Goal: Task Accomplishment & Management: Manage account settings

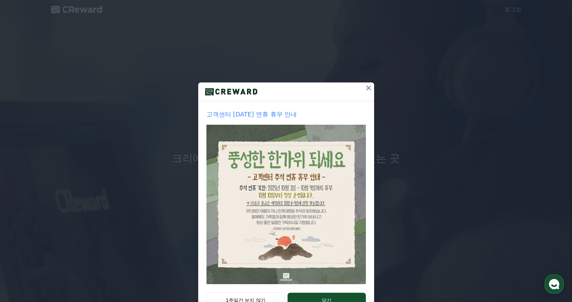
click at [367, 88] on icon at bounding box center [368, 88] width 8 height 8
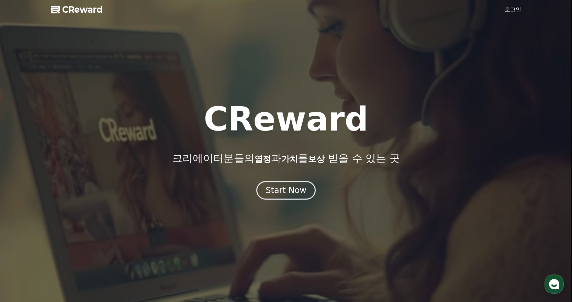
click at [515, 9] on link "로그인" at bounding box center [512, 9] width 16 height 8
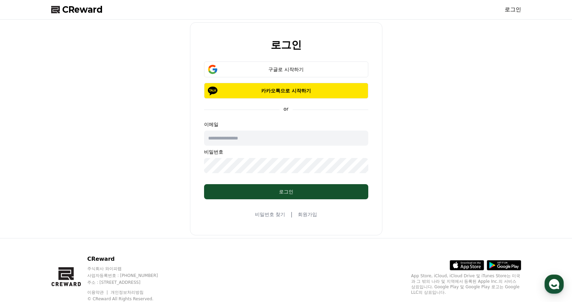
click at [274, 143] on input "text" at bounding box center [286, 137] width 164 height 15
type input "**********"
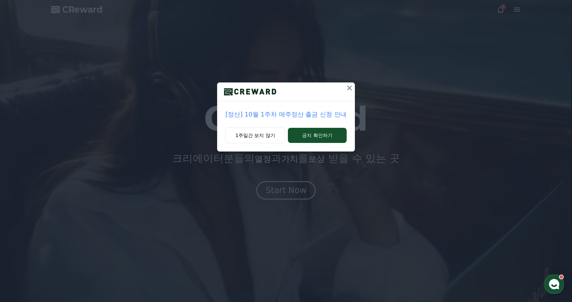
click at [350, 91] on icon at bounding box center [349, 88] width 8 height 8
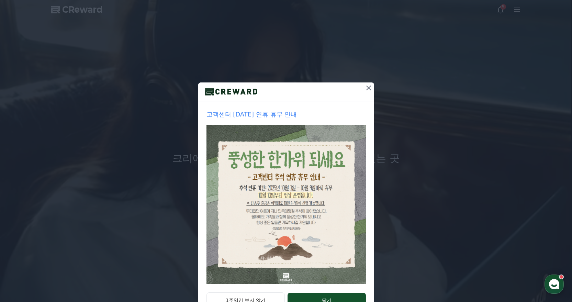
click at [364, 57] on div "고객센터 [DATE] 연휴 휴무 안내 1주일간 보지 않기 닫기" at bounding box center [286, 163] width 572 height 327
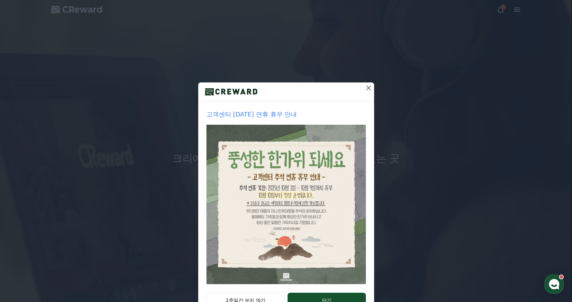
click at [367, 86] on icon at bounding box center [368, 87] width 5 height 5
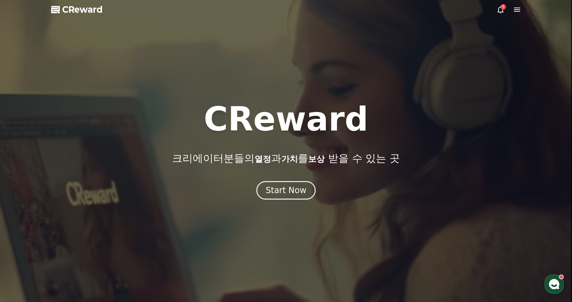
click at [498, 11] on icon at bounding box center [500, 9] width 8 height 8
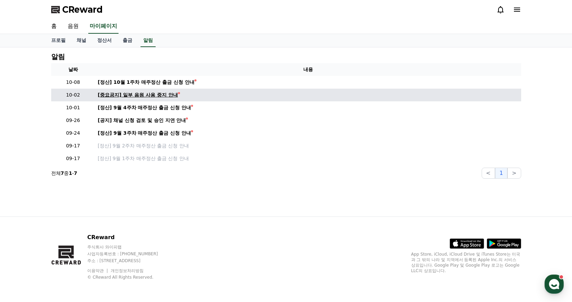
click at [145, 96] on div "[중요공지] 일부 음원 사용 중지 안내" at bounding box center [138, 94] width 80 height 7
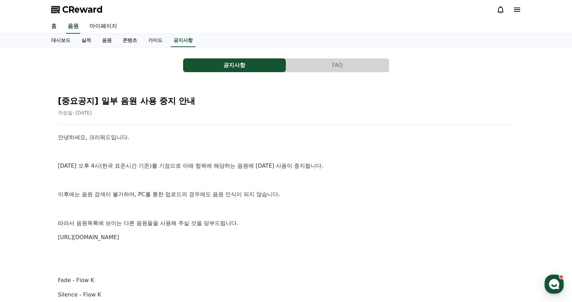
click at [516, 11] on icon at bounding box center [517, 10] width 6 height 4
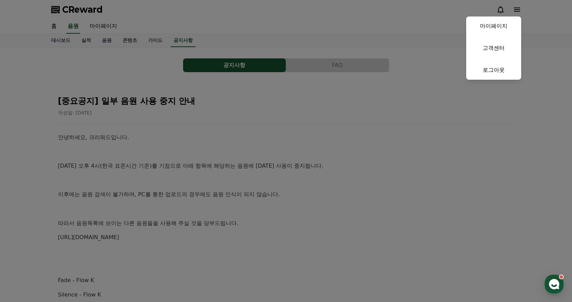
click at [420, 31] on button "close" at bounding box center [286, 151] width 572 height 302
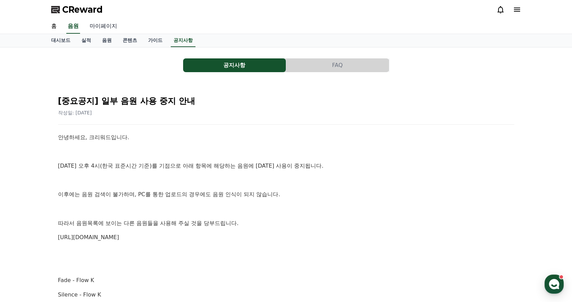
click at [108, 24] on link "마이페이지" at bounding box center [103, 26] width 38 height 14
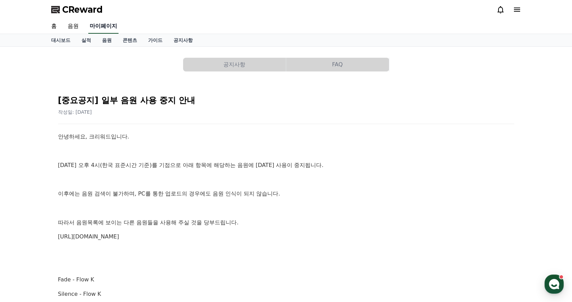
select select "**********"
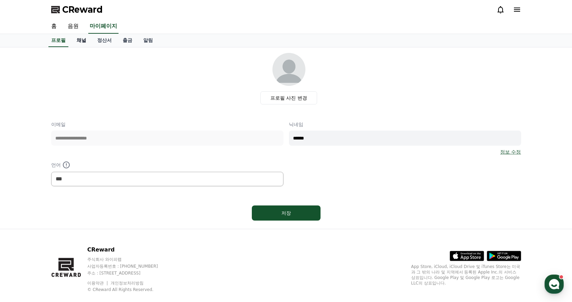
click at [85, 42] on link "채널" at bounding box center [81, 40] width 21 height 13
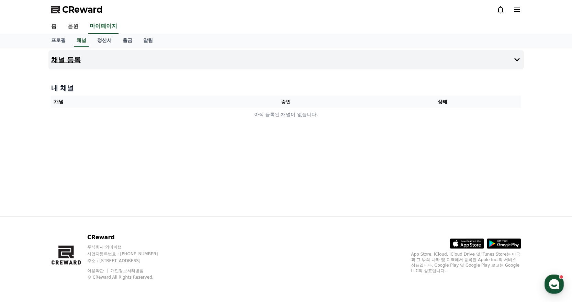
click at [322, 67] on button "채널 등록" at bounding box center [285, 59] width 475 height 19
